Goal: Information Seeking & Learning: Check status

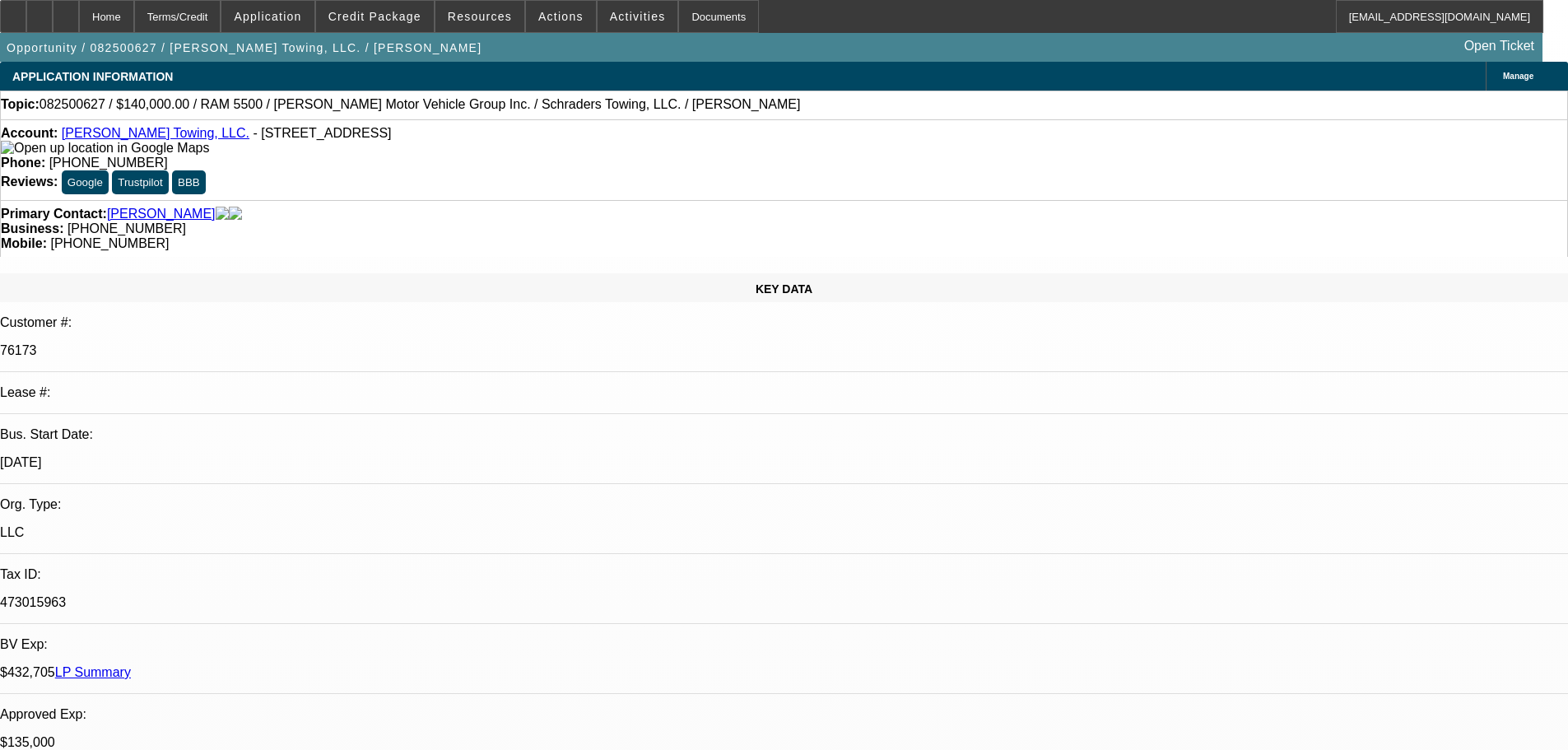
select select "0"
select select "2"
select select "0.1"
select select "4"
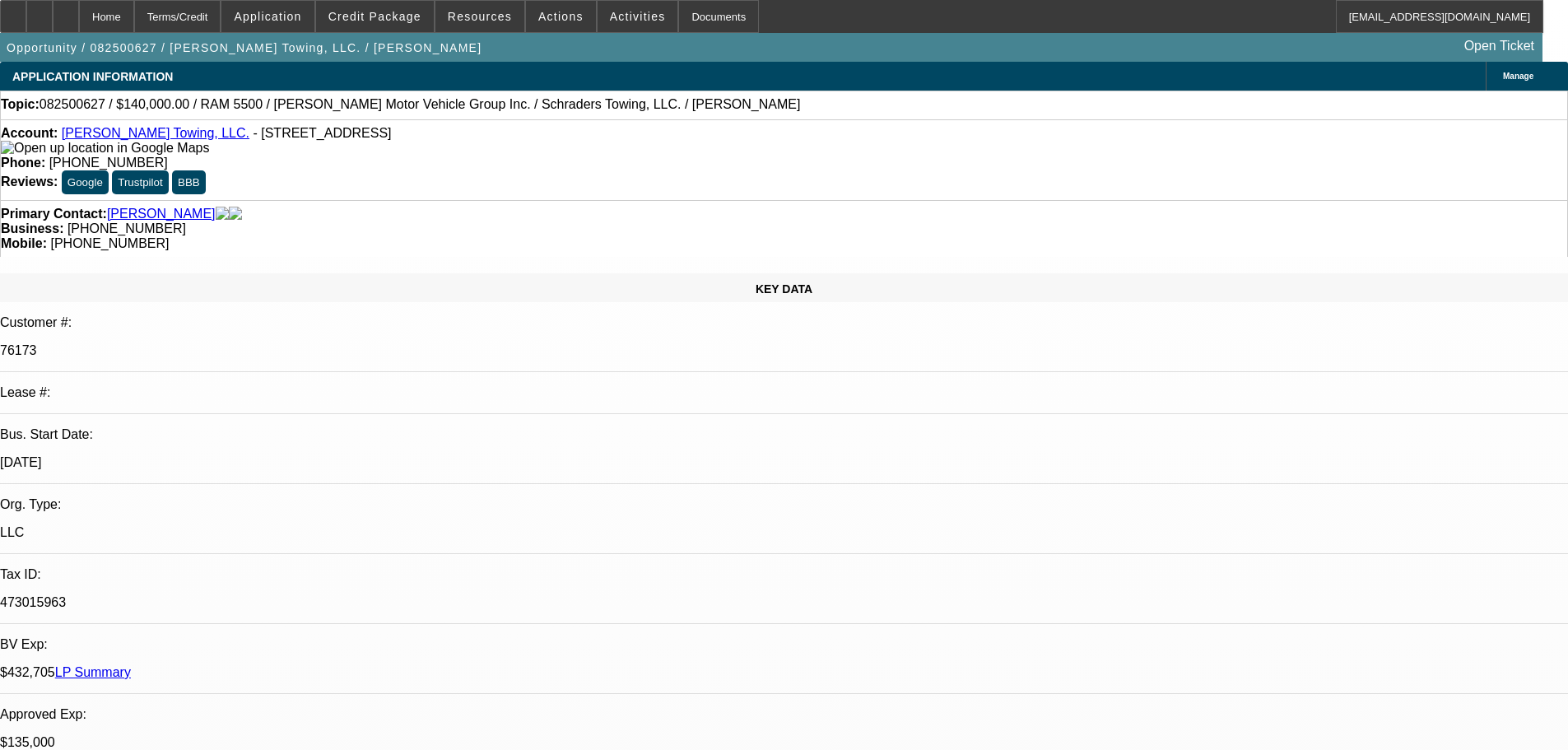
select select "0"
select select "2"
select select "0.1"
select select "4"
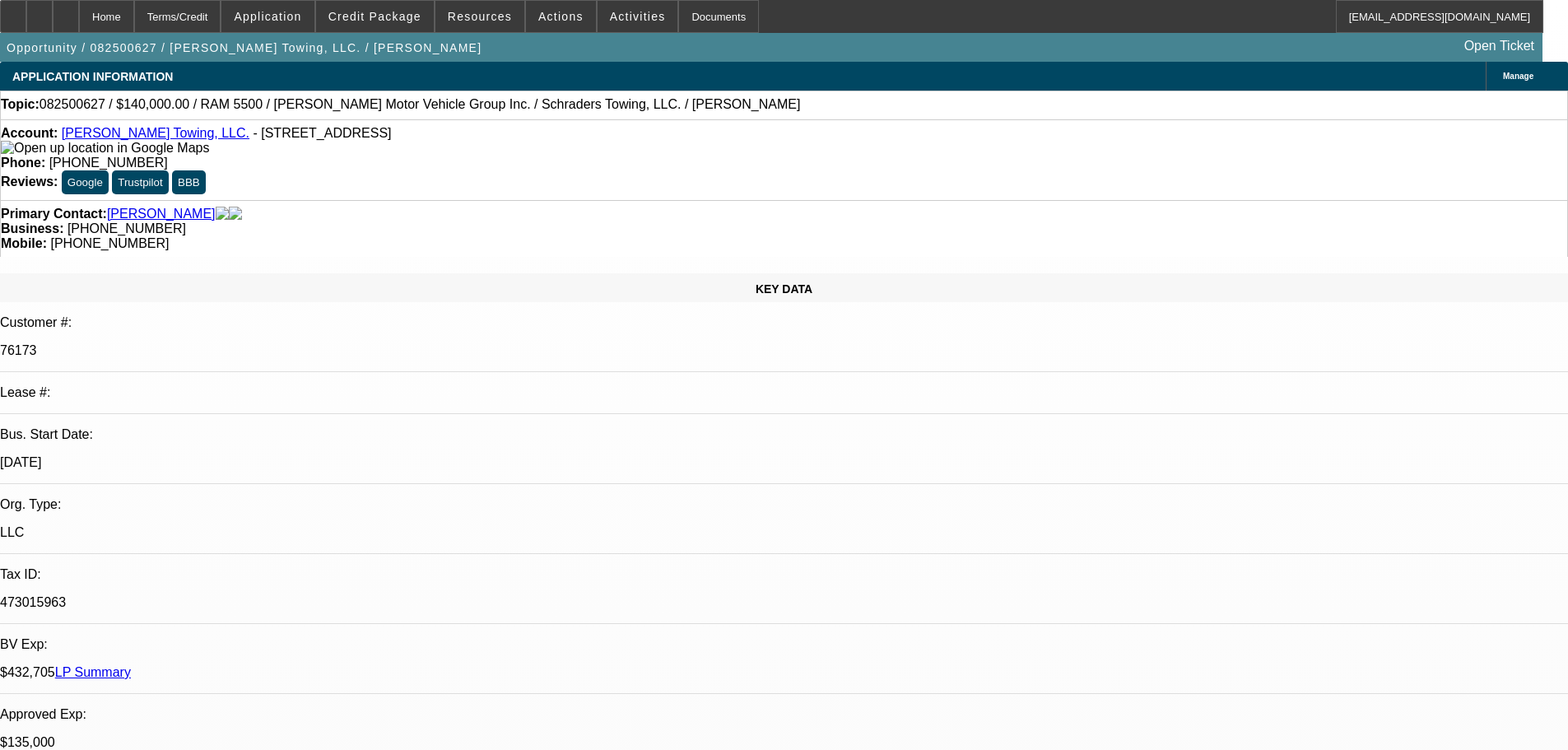
select select "0"
select select "2"
select select "0.1"
select select "4"
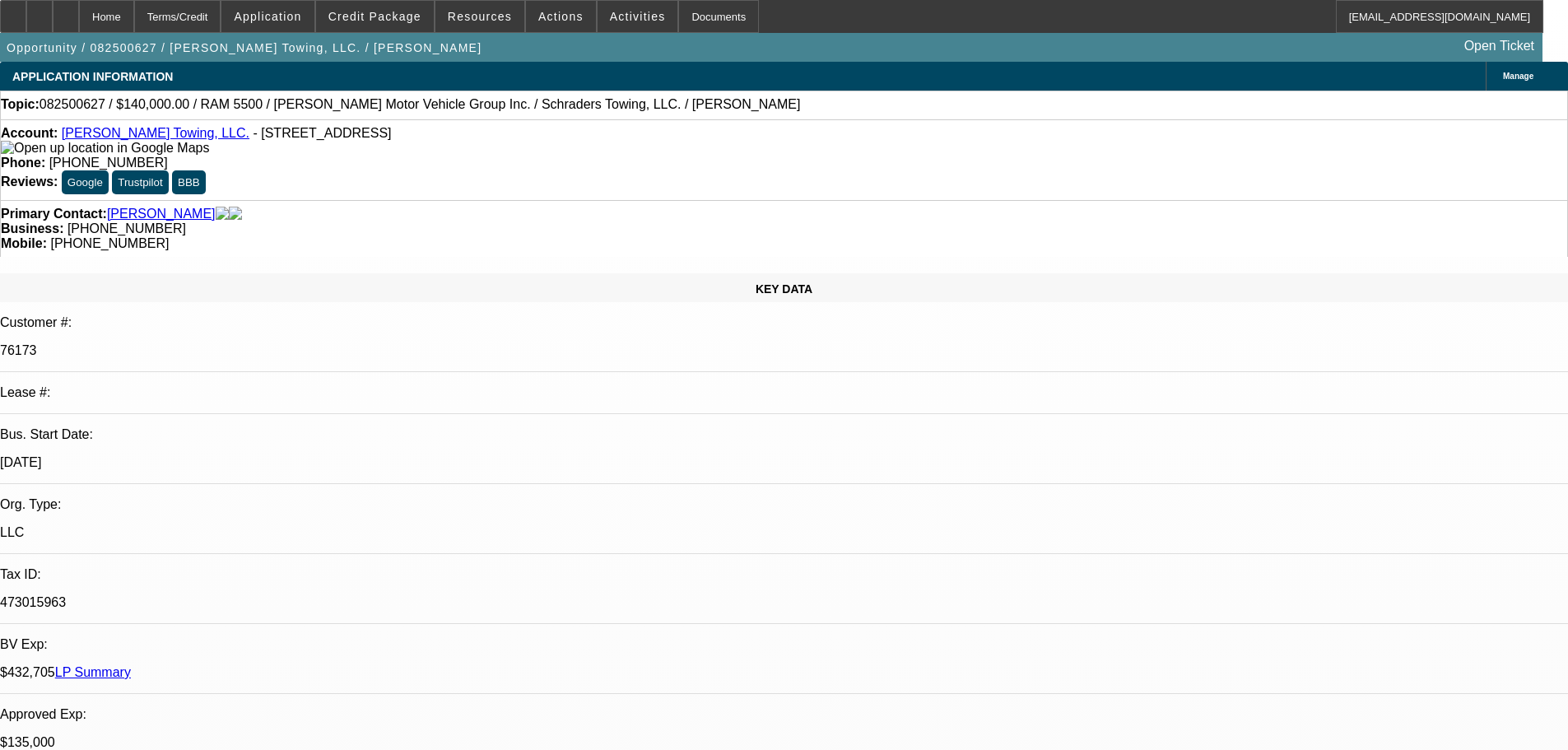
select select "0"
select select "2"
select select "0.1"
select select "4"
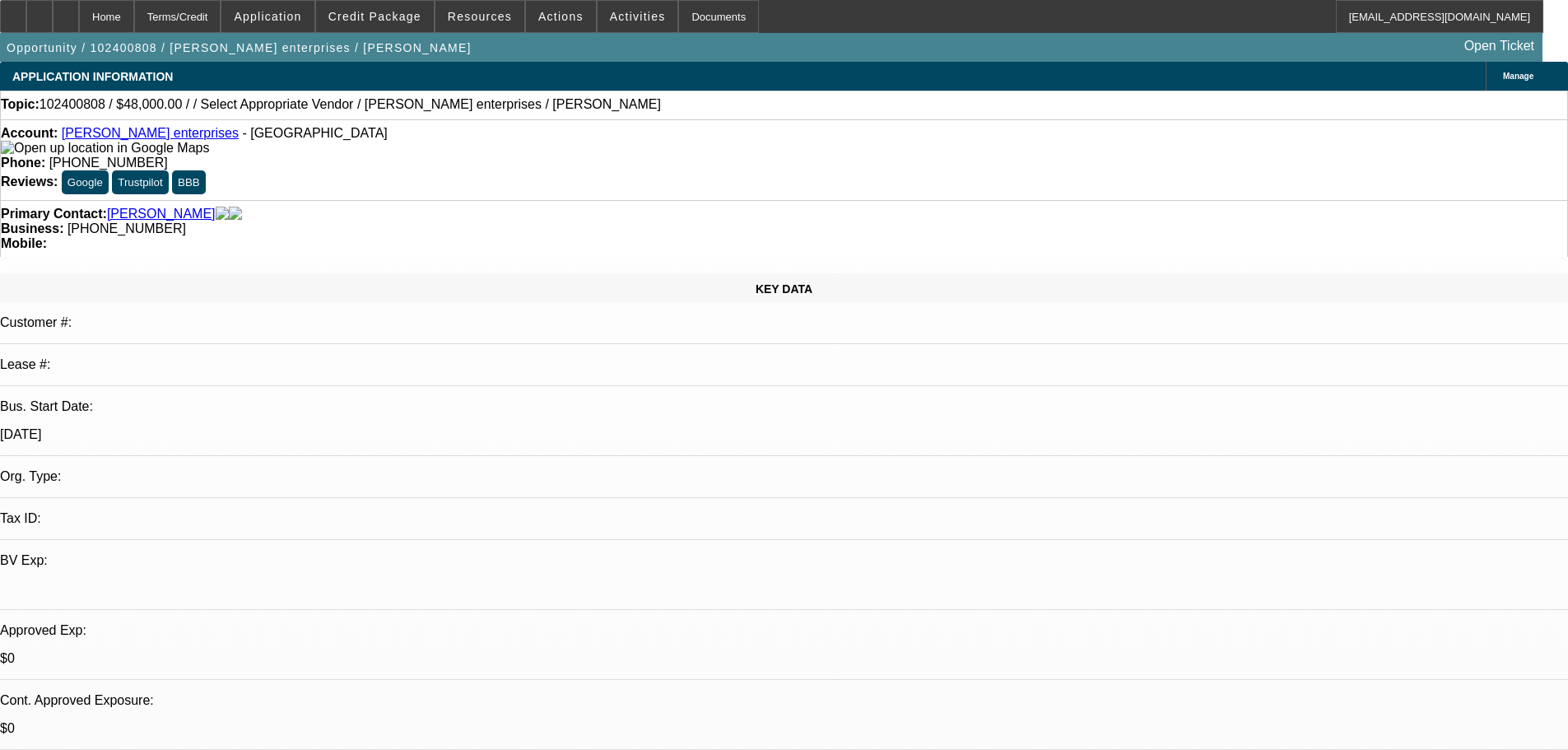
select select "0.2"
select select "2"
select select "0"
select select "6"
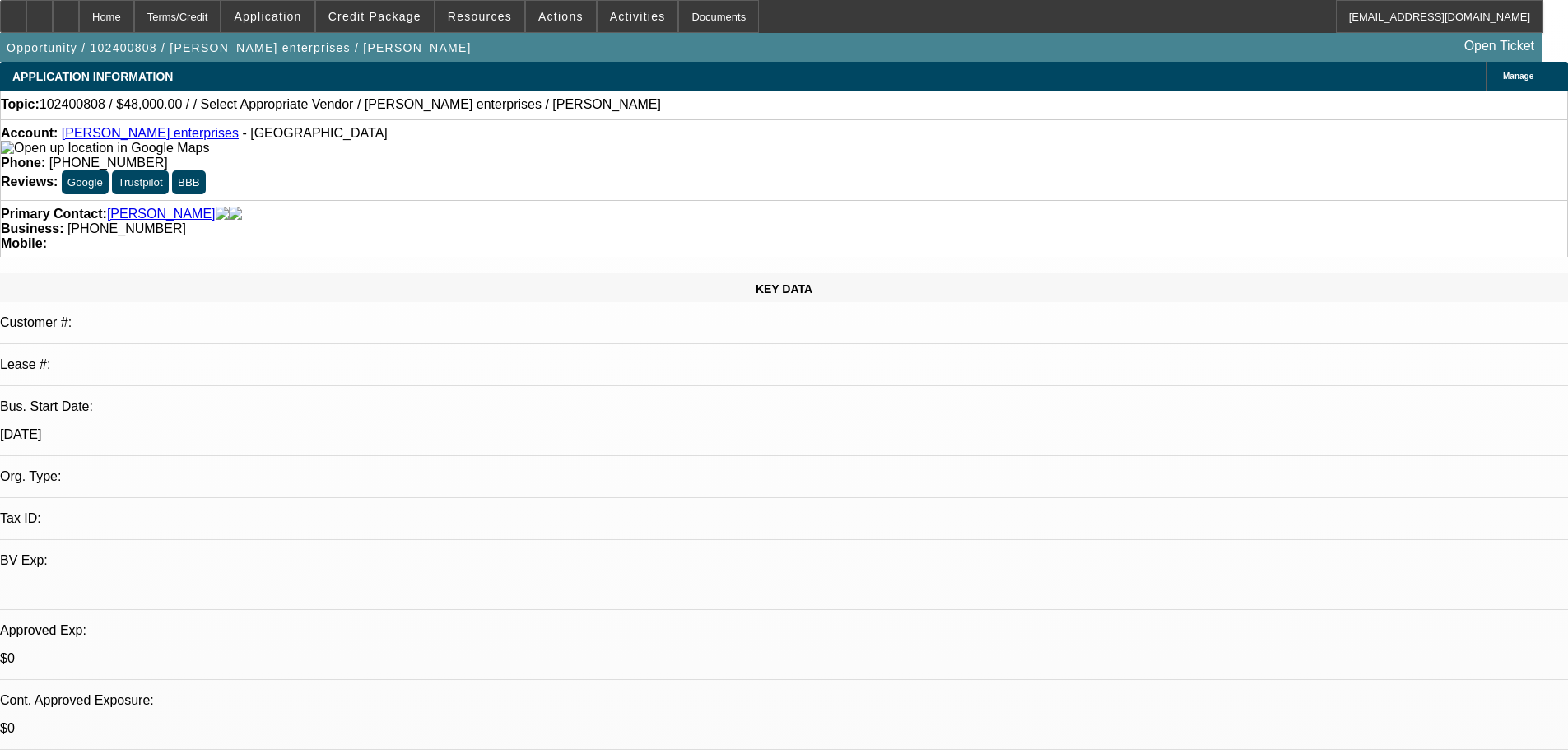
select select "0.2"
select select "2"
select select "0"
select select "6"
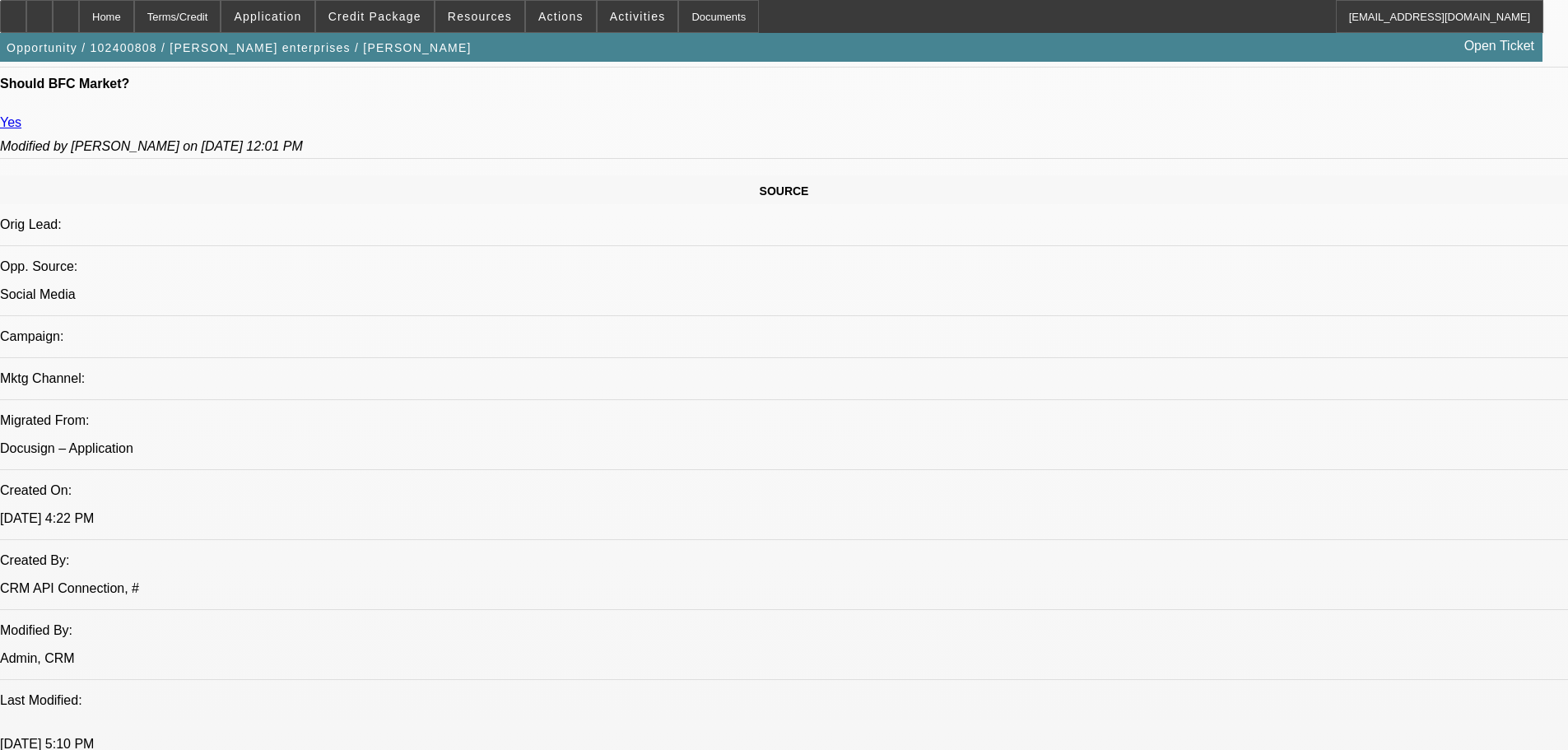
scroll to position [137, 0]
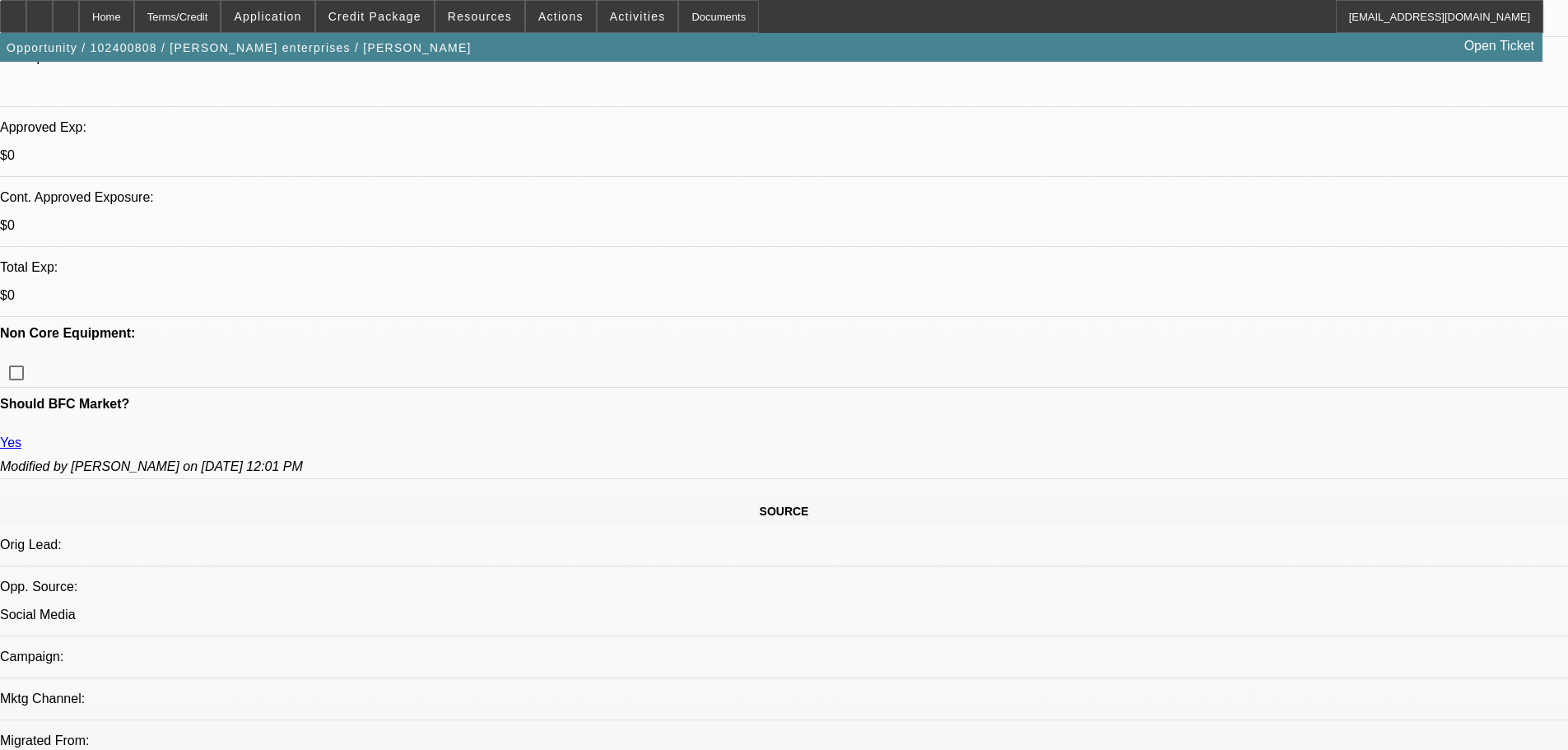
scroll to position [493, 0]
